Goal: Task Accomplishment & Management: Manage account settings

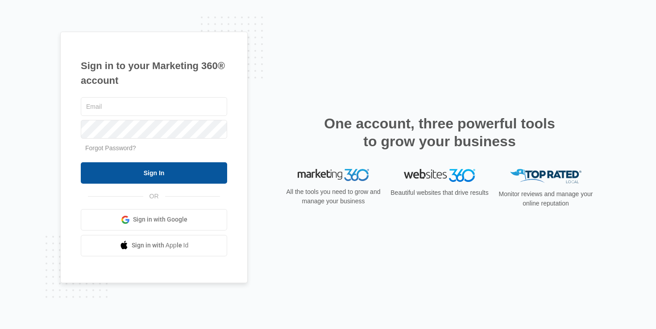
type input "[DOMAIN_NAME][EMAIL_ADDRESS][DOMAIN_NAME]"
click at [168, 171] on input "Sign In" at bounding box center [154, 172] width 146 height 21
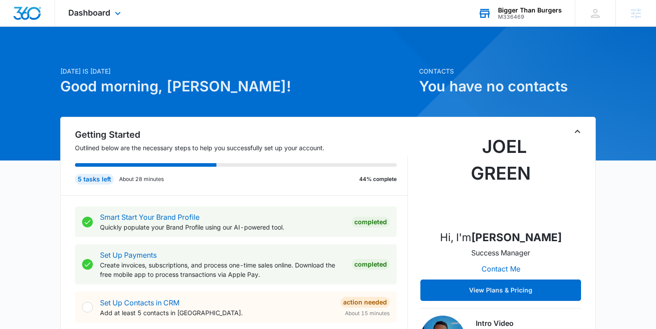
click at [509, 18] on div "M336469" at bounding box center [530, 17] width 64 height 6
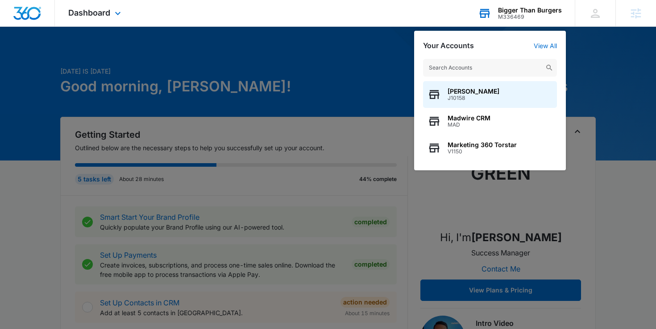
type input "m"
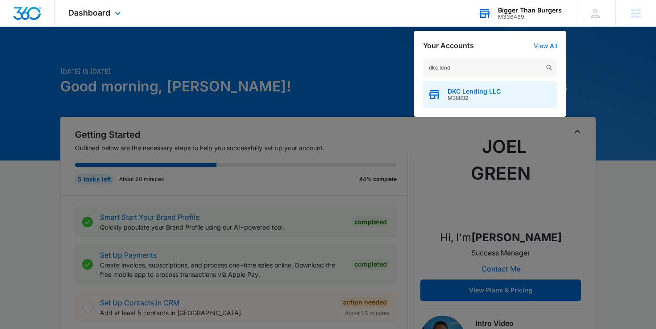
type input "dkc lend"
click at [483, 89] on span "DKC Lending LLC" at bounding box center [474, 91] width 53 height 7
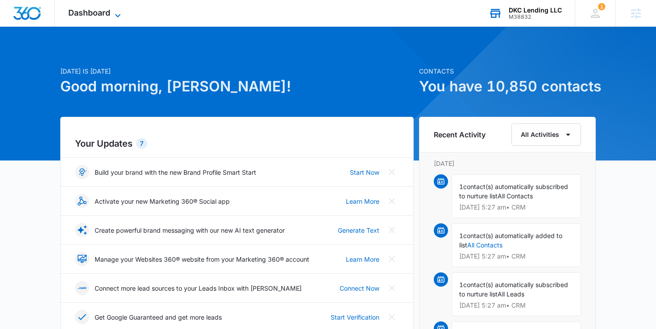
click at [116, 18] on icon at bounding box center [117, 15] width 11 height 11
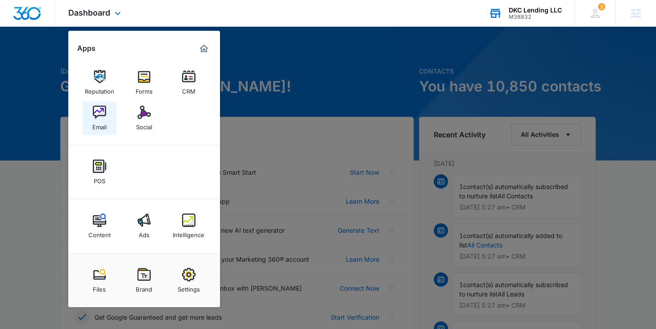
click at [97, 111] on img at bounding box center [99, 112] width 13 height 13
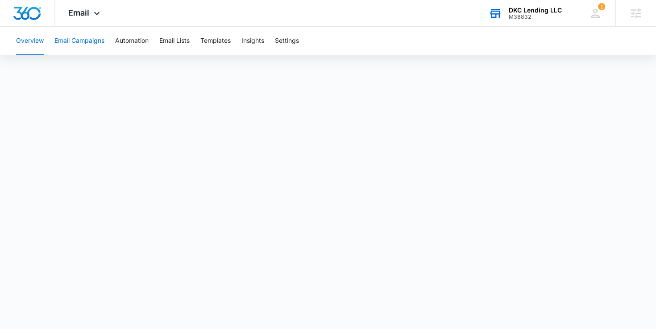
click at [87, 47] on button "Email Campaigns" at bounding box center [79, 41] width 50 height 29
click at [230, 42] on button "Templates" at bounding box center [215, 41] width 30 height 29
click at [84, 43] on button "Email Campaigns" at bounding box center [79, 41] width 50 height 29
